Goal: Task Accomplishment & Management: Use online tool/utility

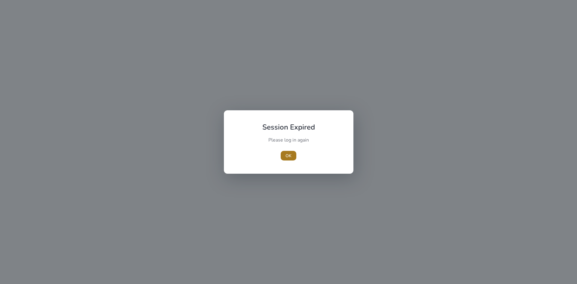
click at [283, 155] on span "button" at bounding box center [289, 156] width 16 height 14
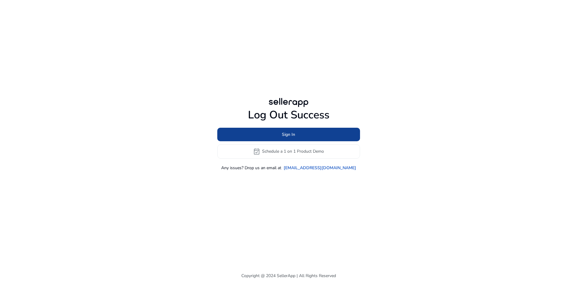
click at [297, 133] on span at bounding box center [288, 134] width 143 height 14
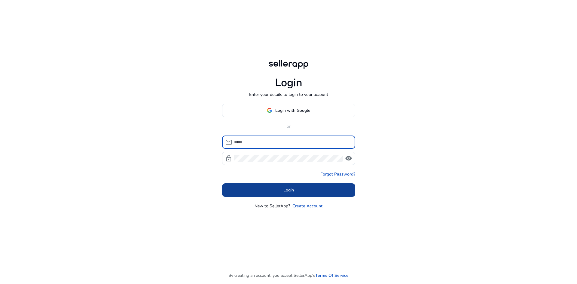
type input "**********"
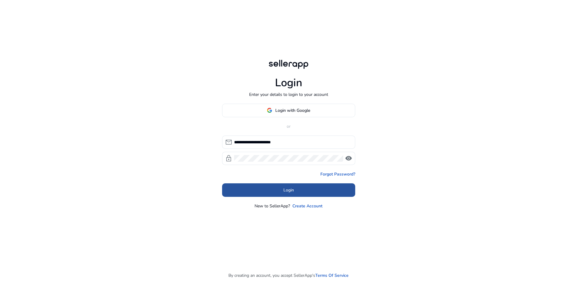
click at [282, 192] on span at bounding box center [288, 190] width 133 height 14
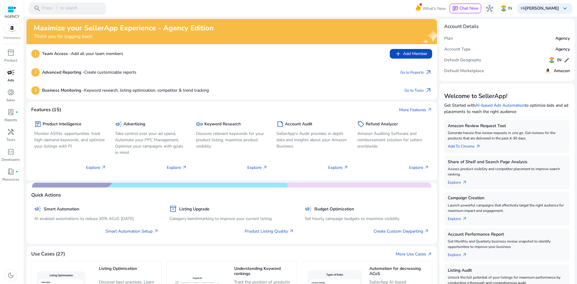
click at [15, 70] on div "campaign" at bounding box center [10, 73] width 17 height 10
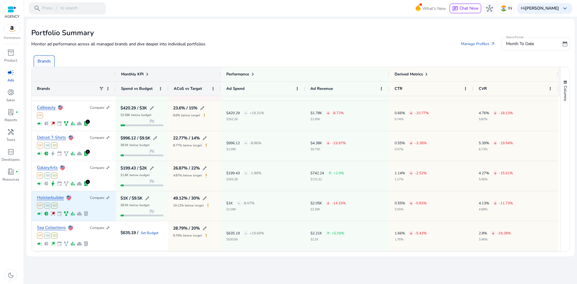
click at [119, 204] on div "$1K / $9.5K edit $8.5K below budget flag" at bounding box center [142, 206] width 53 height 30
click at [46, 203] on span "SB" at bounding box center [47, 206] width 6 height 6
drag, startPoint x: 514, startPoint y: 208, endPoint x: 440, endPoint y: 207, distance: 74.0
click at [440, 207] on div "Holsterbuilder Compare compare_arrows SP SB SD campaign pie_chart wand_stars ev…" at bounding box center [295, 206] width 527 height 30
click at [418, 207] on div "0.55% arrow_downward -0.83% 0.55%" at bounding box center [411, 206] width 32 height 10
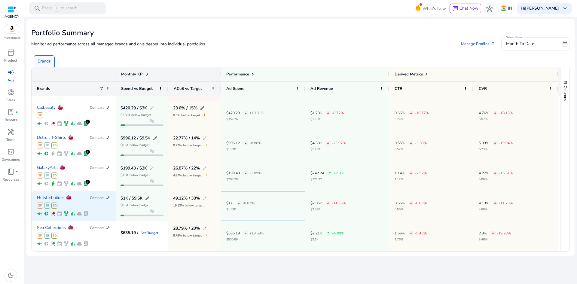
click at [244, 207] on div "$1K - -8.07% $1.09K" at bounding box center [240, 206] width 28 height 10
click at [132, 204] on p "$8.5K below budget" at bounding box center [135, 205] width 29 height 3
click at [62, 199] on link "Holsterbuilder" at bounding box center [50, 198] width 27 height 5
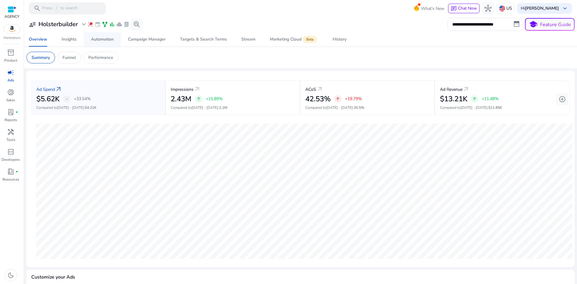
click at [92, 38] on div "Automation" at bounding box center [102, 39] width 23 height 4
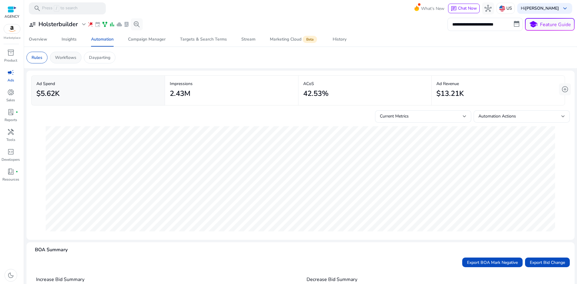
click at [57, 57] on p "Workflows" at bounding box center [65, 57] width 21 height 6
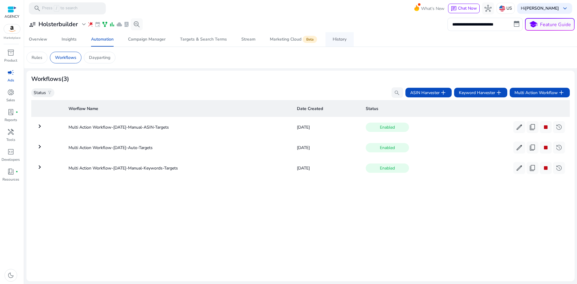
click at [342, 38] on div "History" at bounding box center [340, 39] width 14 height 4
